Goal: Task Accomplishment & Management: Manage account settings

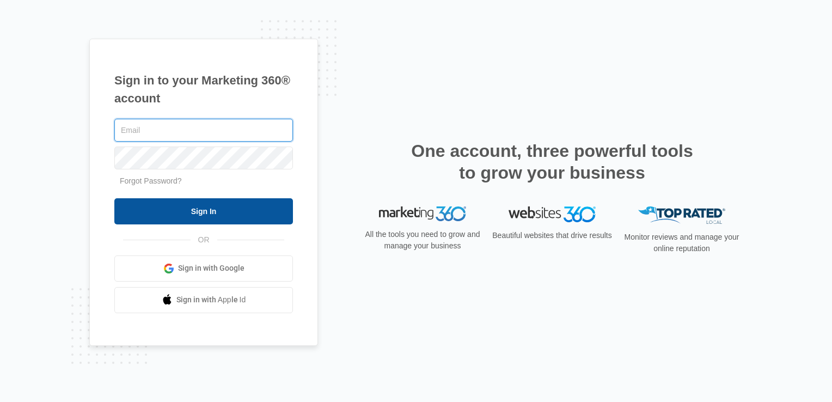
type input "[EMAIL_ADDRESS][US_STATE][DOMAIN_NAME]"
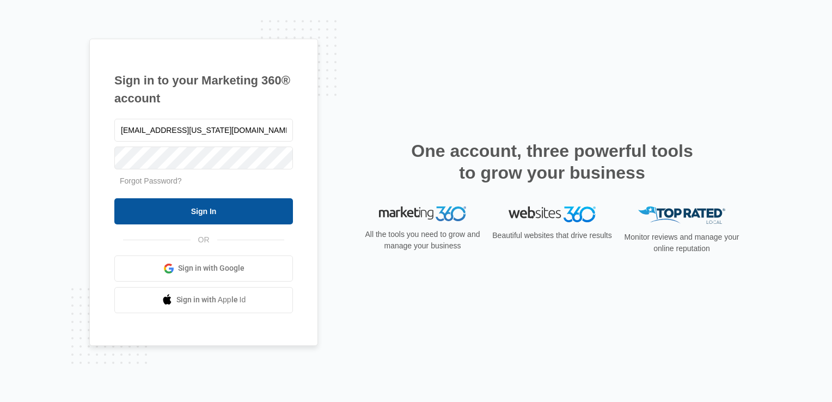
click at [225, 210] on input "Sign In" at bounding box center [203, 211] width 179 height 26
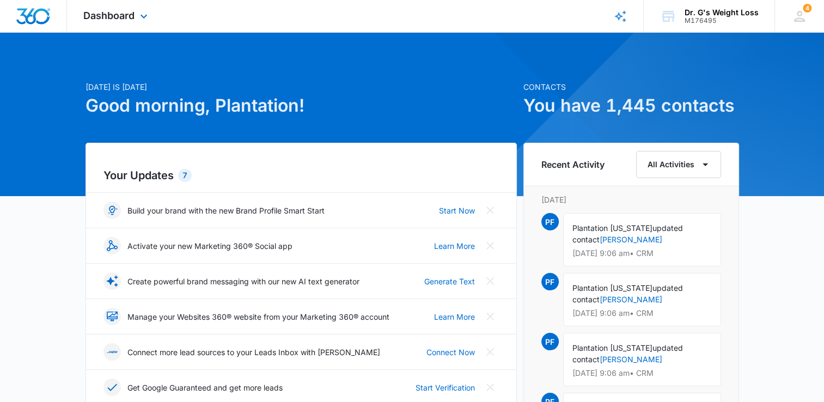
drag, startPoint x: 124, startPoint y: 16, endPoint x: 132, endPoint y: 27, distance: 13.2
click at [124, 16] on span "Dashboard" at bounding box center [108, 15] width 51 height 11
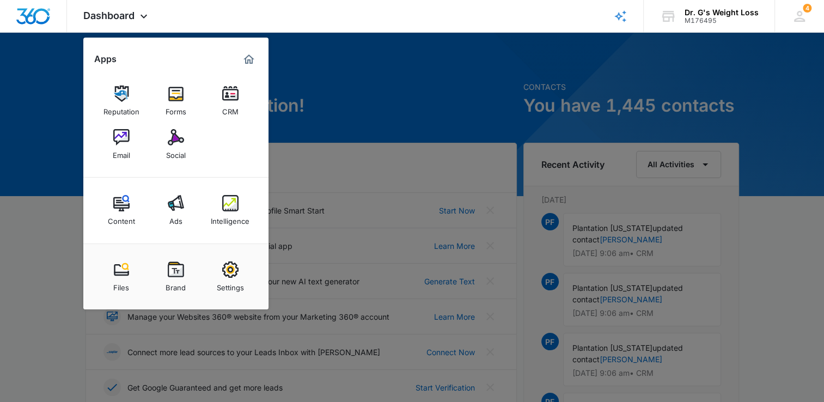
click at [224, 95] on img at bounding box center [230, 94] width 16 height 16
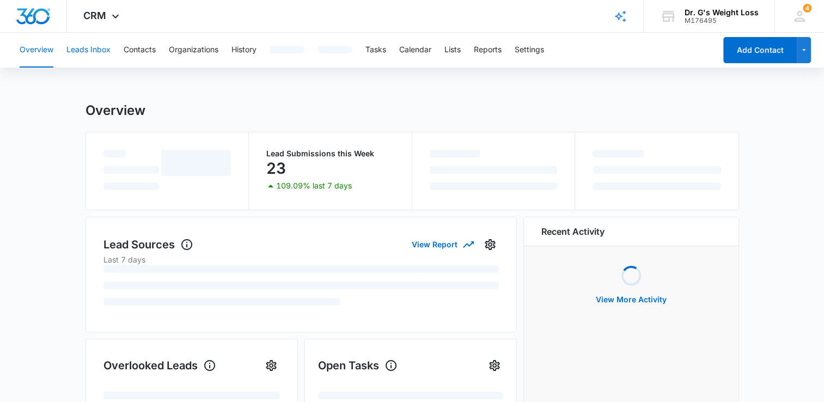
click at [89, 53] on button "Leads Inbox" at bounding box center [88, 50] width 44 height 35
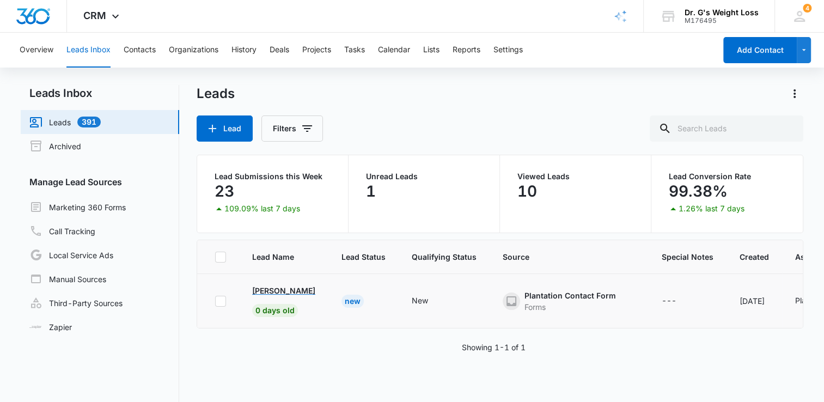
click at [283, 292] on p "[PERSON_NAME]" at bounding box center [283, 290] width 63 height 11
